Goal: Transaction & Acquisition: Obtain resource

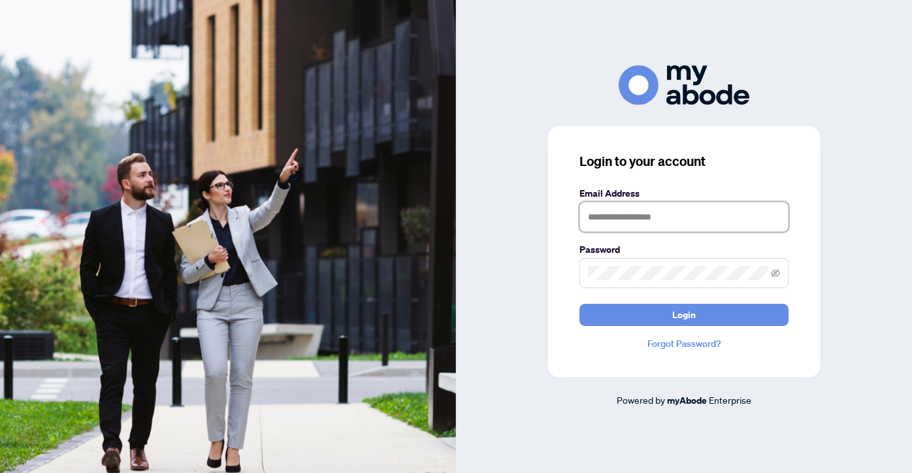
type input "**********"
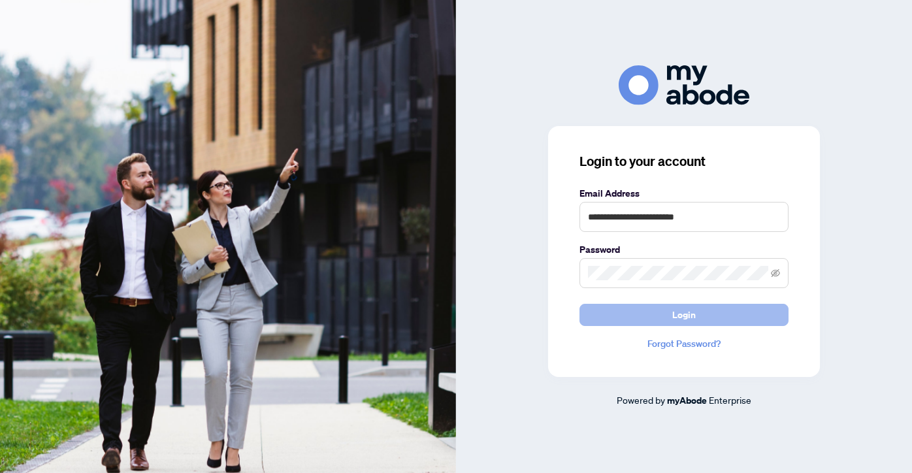
click at [680, 310] on span "Login" at bounding box center [684, 314] width 24 height 21
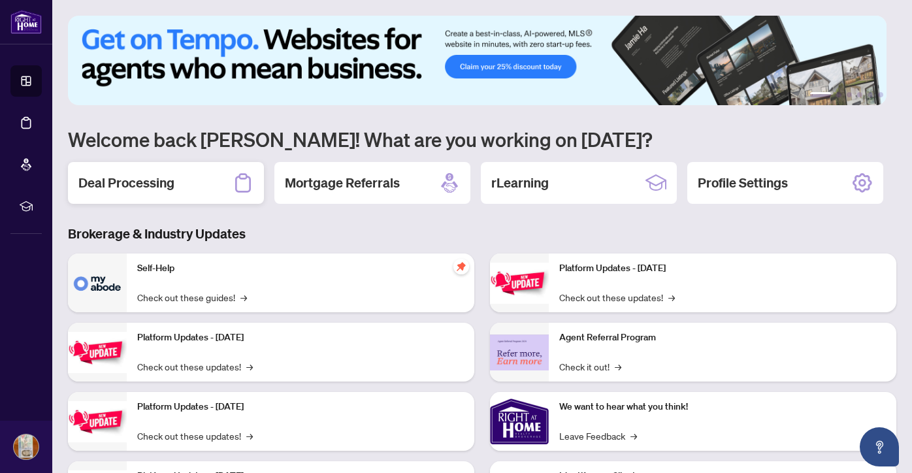
click at [134, 184] on h2 "Deal Processing" at bounding box center [126, 183] width 96 height 18
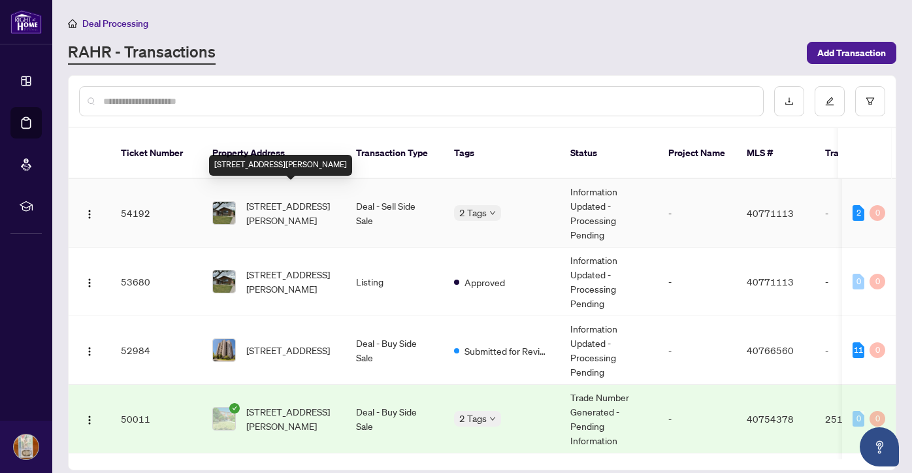
click at [285, 198] on span "[STREET_ADDRESS][PERSON_NAME]" at bounding box center [290, 212] width 89 height 29
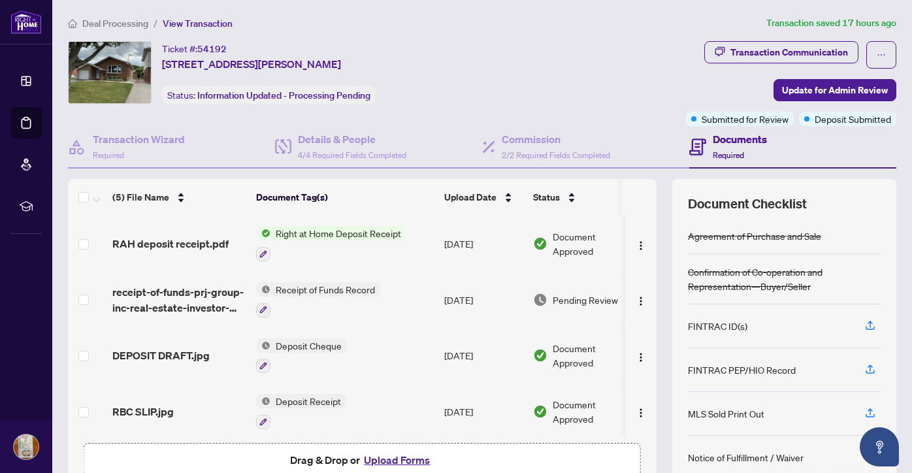
click at [335, 231] on span "Right at Home Deposit Receipt" at bounding box center [338, 233] width 136 height 14
click at [89, 242] on td at bounding box center [87, 243] width 39 height 56
click at [264, 251] on icon "button" at bounding box center [263, 254] width 8 height 8
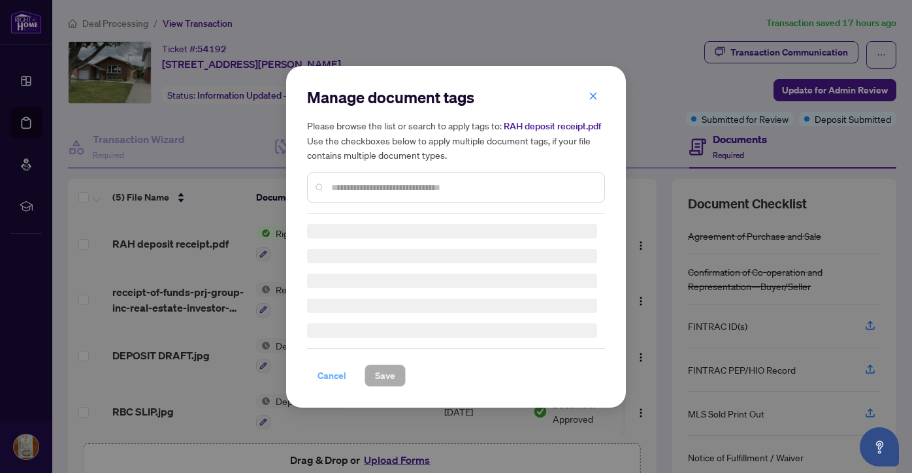
click at [338, 370] on span "Cancel" at bounding box center [331, 375] width 29 height 21
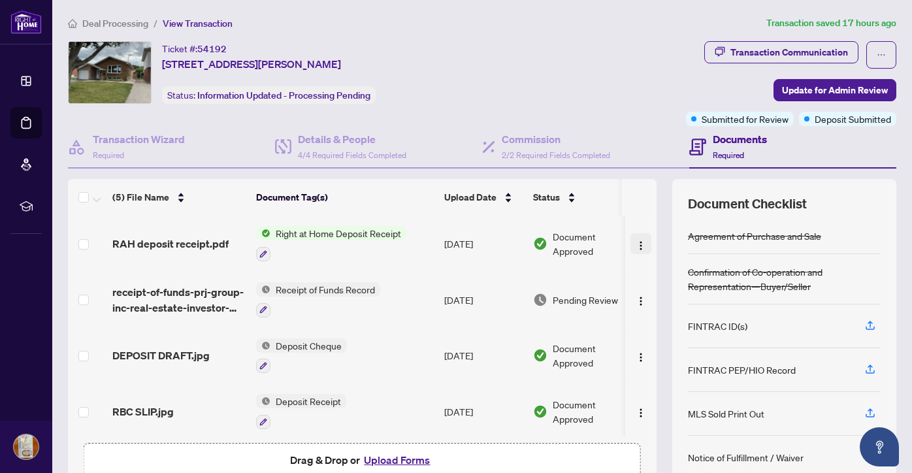
click at [635, 241] on img "button" at bounding box center [640, 245] width 10 height 10
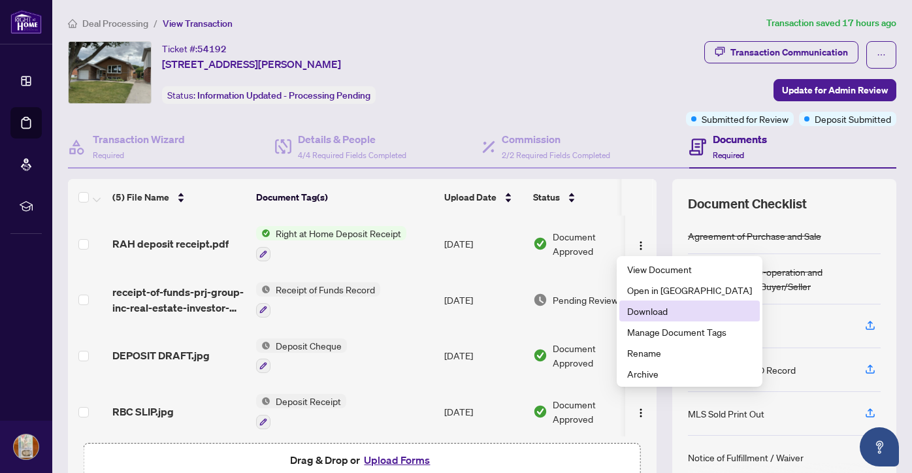
click at [654, 311] on span "Download" at bounding box center [689, 311] width 125 height 14
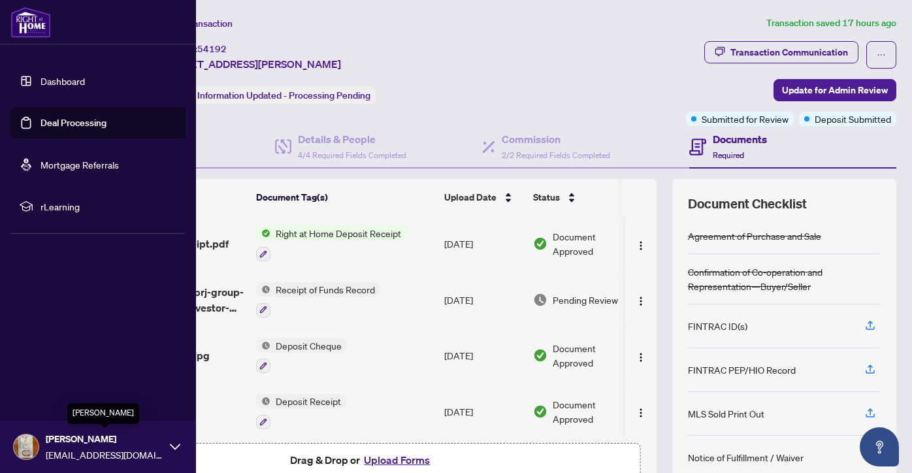
click at [61, 437] on span "[PERSON_NAME]" at bounding box center [105, 439] width 118 height 14
click at [47, 369] on span "Logout" at bounding box center [52, 368] width 29 height 21
